Goal: Transaction & Acquisition: Purchase product/service

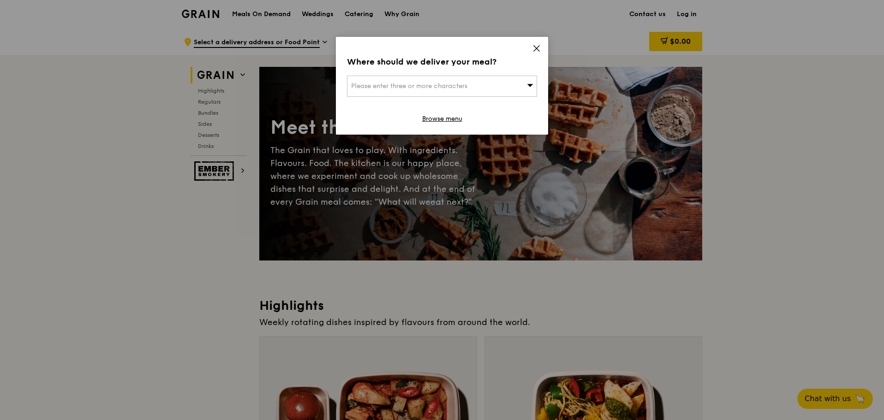
click at [519, 75] on div "Where should we deliver your meal? Please enter three or more characters Browse…" at bounding box center [442, 86] width 212 height 98
click at [537, 51] on icon at bounding box center [536, 48] width 8 height 8
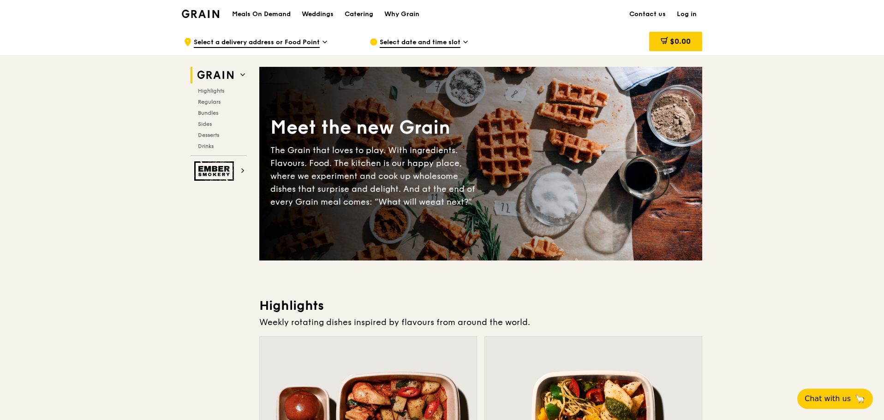
click at [281, 18] on h1 "Meals On Demand" at bounding box center [261, 14] width 59 height 9
click at [210, 100] on span "Regulars" at bounding box center [210, 102] width 24 height 6
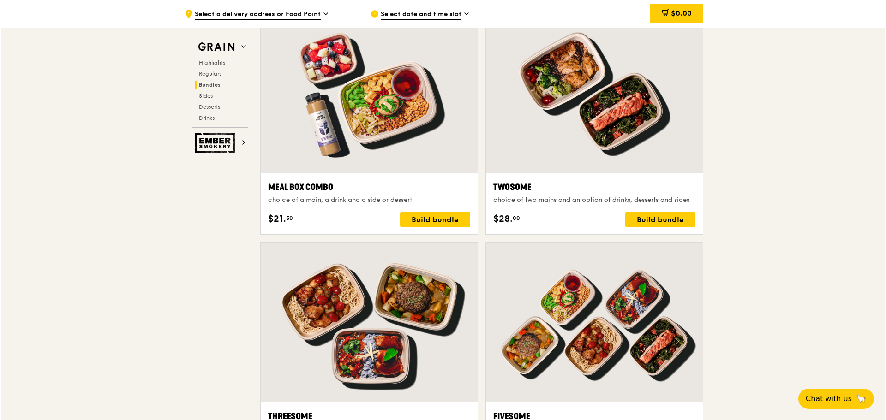
scroll to position [1653, 0]
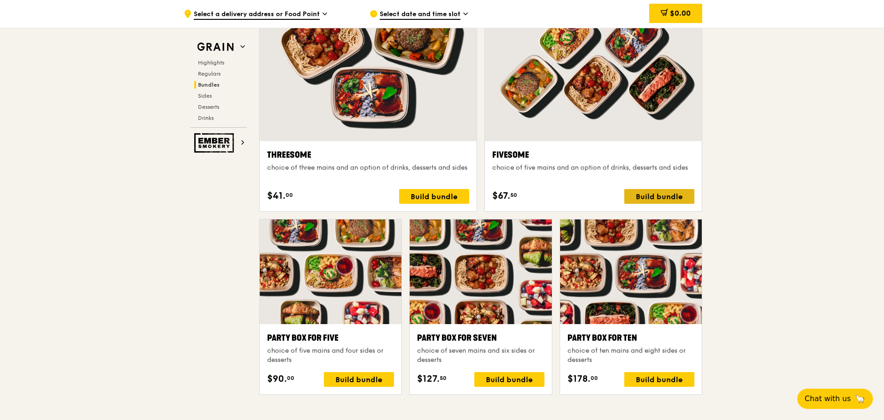
click at [675, 203] on div "Build bundle" at bounding box center [659, 196] width 70 height 15
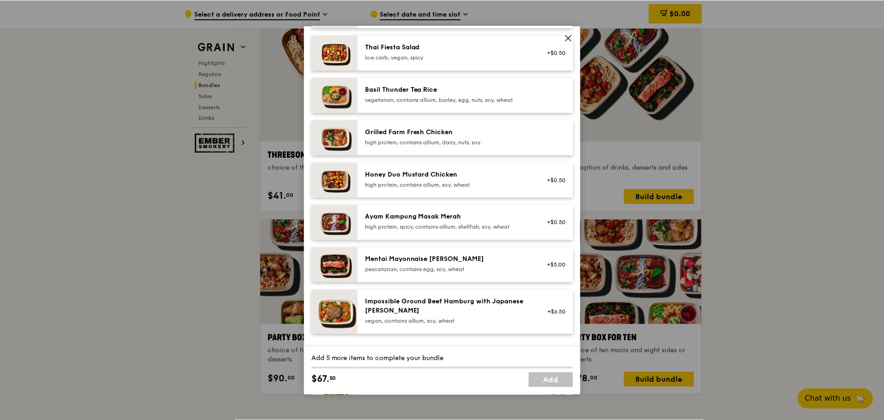
scroll to position [164, 0]
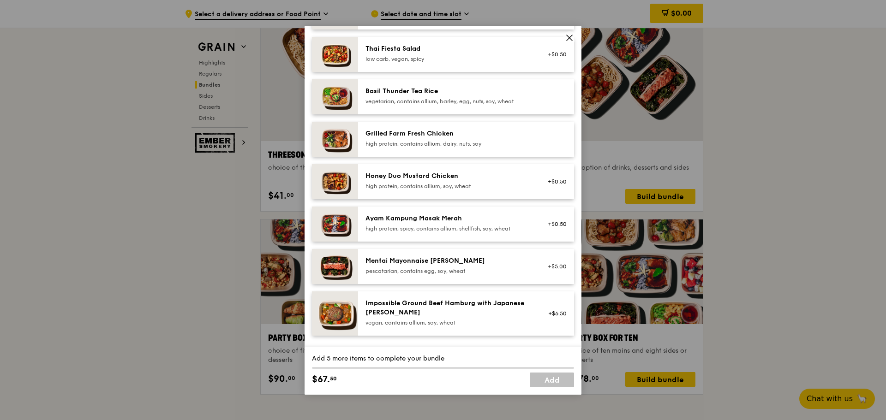
click at [338, 183] on img at bounding box center [335, 181] width 46 height 35
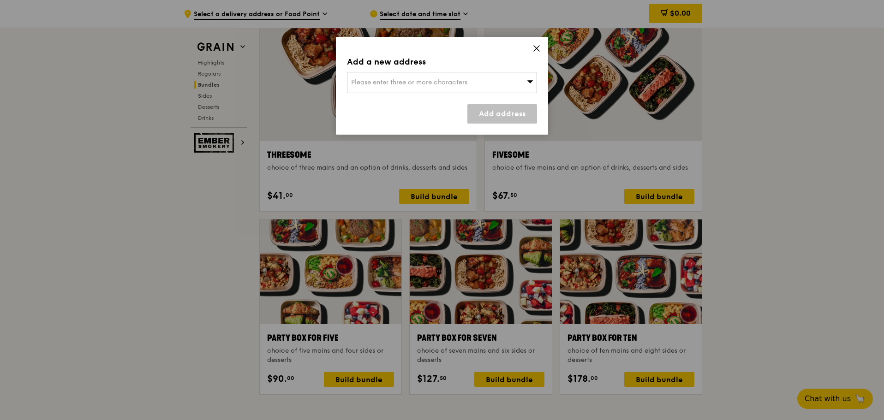
click at [537, 50] on icon at bounding box center [536, 48] width 8 height 8
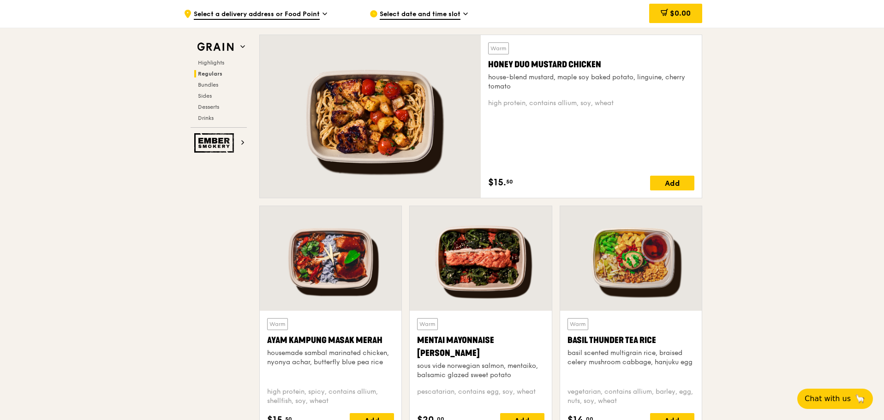
scroll to position [647, 0]
click at [332, 130] on div at bounding box center [370, 117] width 221 height 163
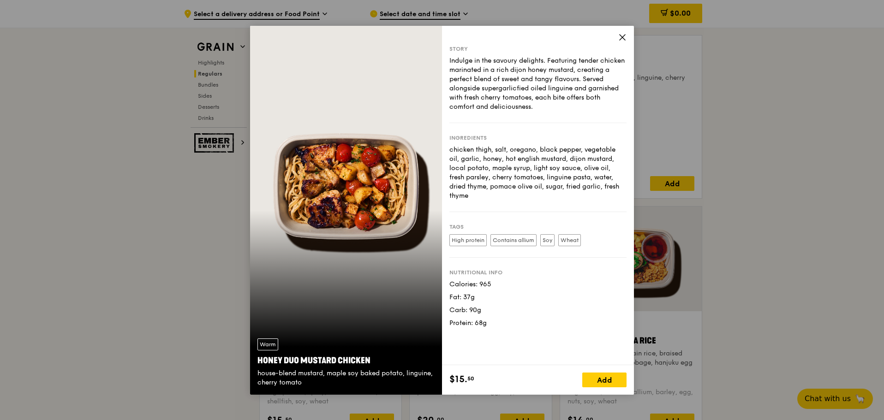
click at [529, 166] on div "chicken thigh, salt, oregano, black pepper, vegetable oil, garlic, honey, hot e…" at bounding box center [537, 172] width 177 height 55
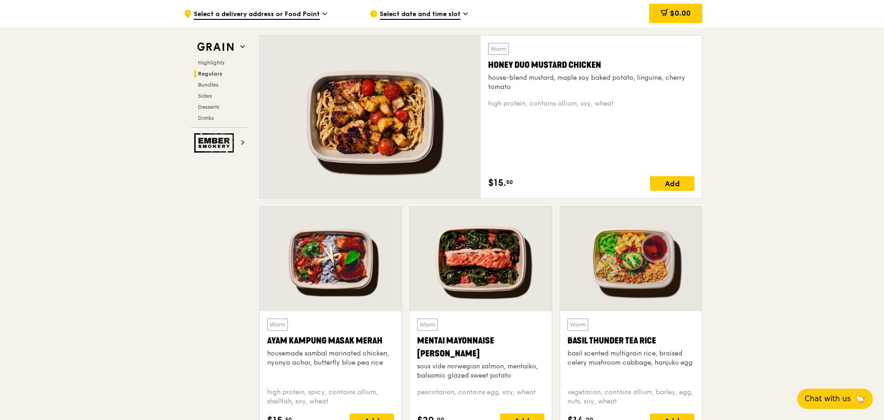
click at [330, 259] on div at bounding box center [331, 259] width 142 height 105
click at [448, 118] on div at bounding box center [370, 117] width 221 height 163
click at [350, 240] on div at bounding box center [331, 259] width 142 height 105
click at [451, 240] on div at bounding box center [481, 259] width 142 height 105
click at [669, 255] on div at bounding box center [631, 259] width 142 height 105
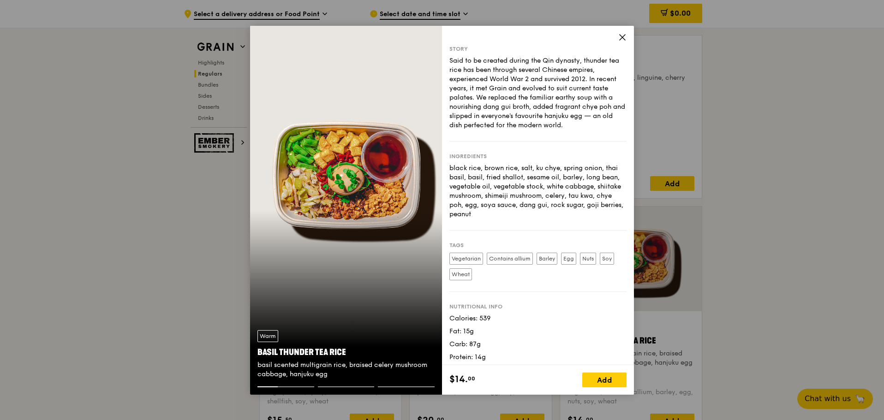
scroll to position [4, 0]
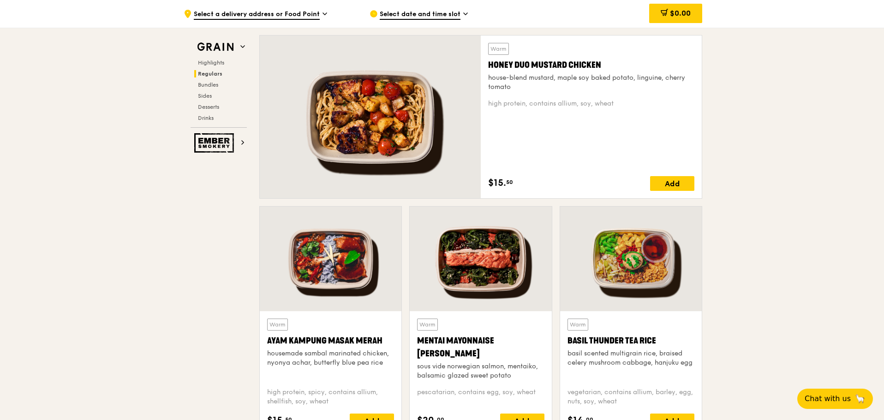
click at [627, 258] on div at bounding box center [631, 259] width 142 height 105
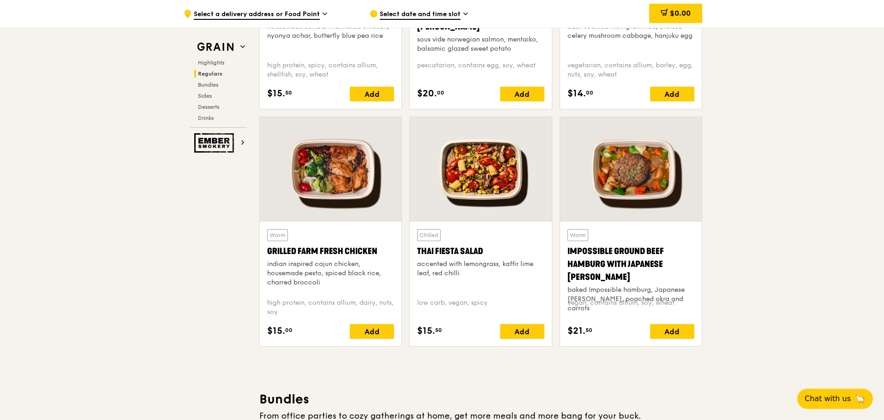
click at [324, 187] on div at bounding box center [331, 169] width 142 height 105
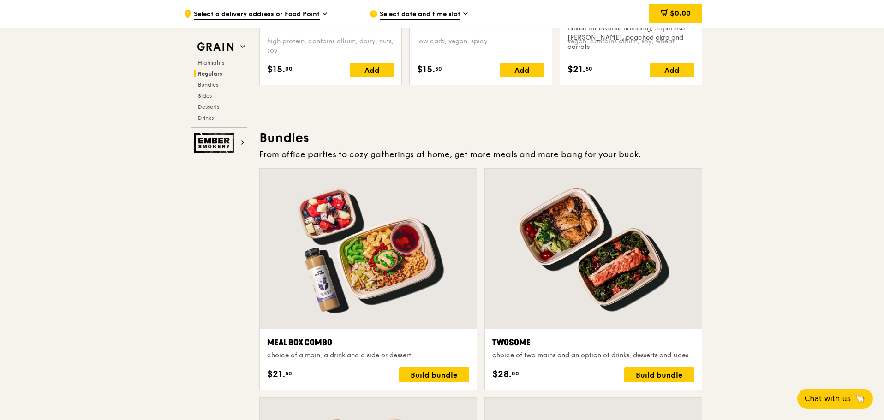
scroll to position [974, 0]
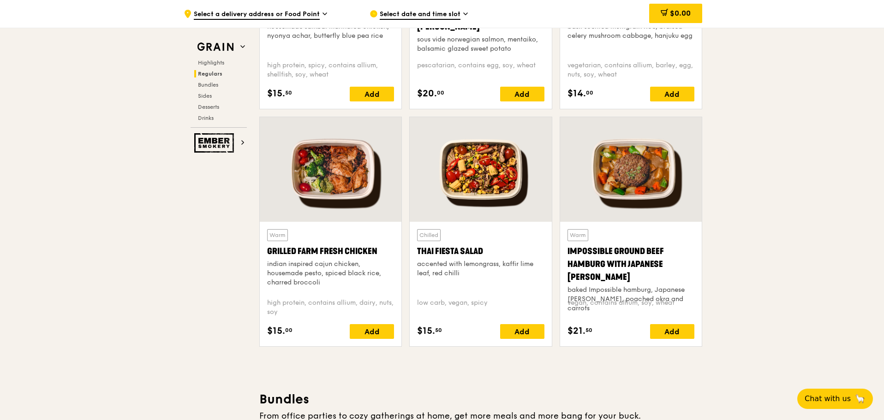
click at [472, 185] on div at bounding box center [481, 169] width 142 height 105
click at [657, 185] on div at bounding box center [631, 169] width 142 height 105
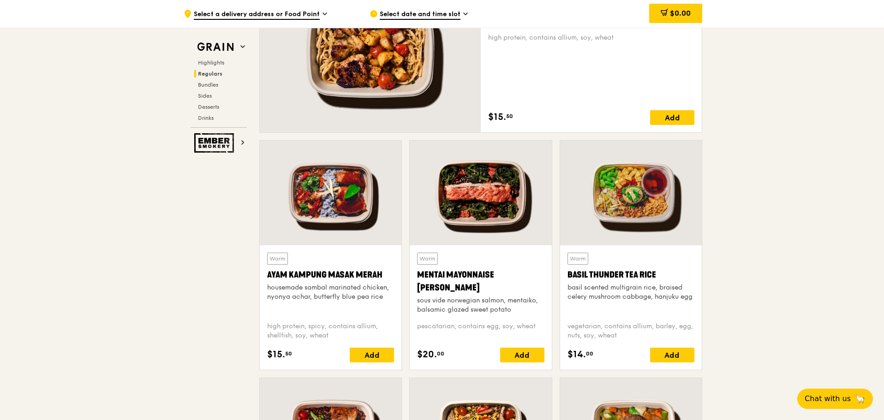
scroll to position [452, 0]
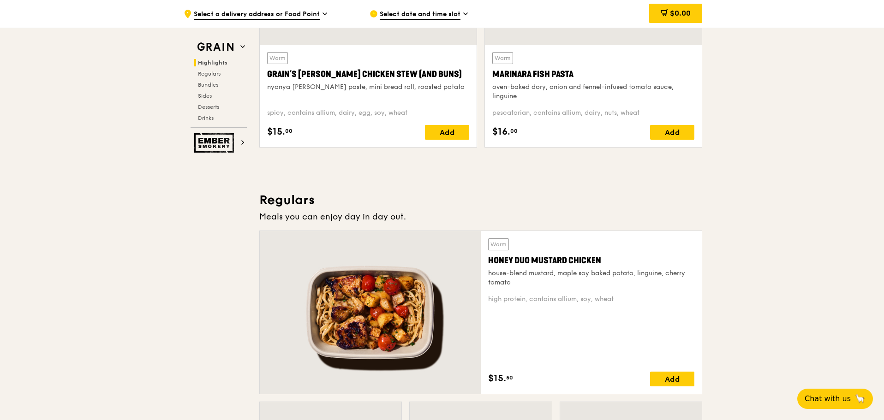
click at [424, 282] on div at bounding box center [370, 312] width 221 height 163
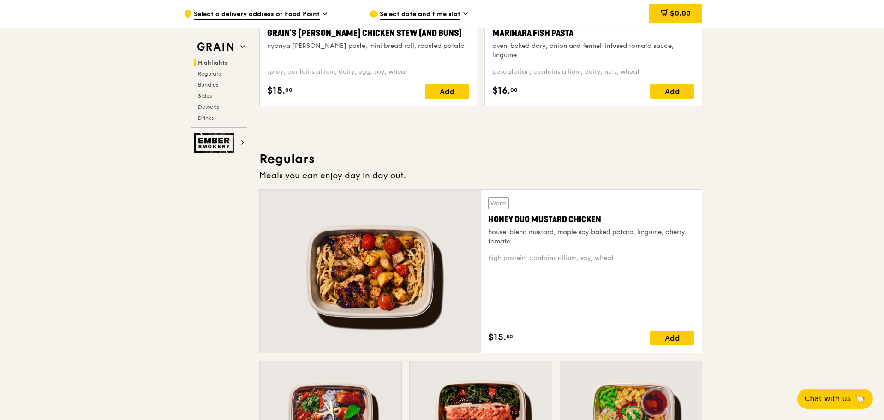
scroll to position [493, 0]
